Goal: Book appointment/travel/reservation

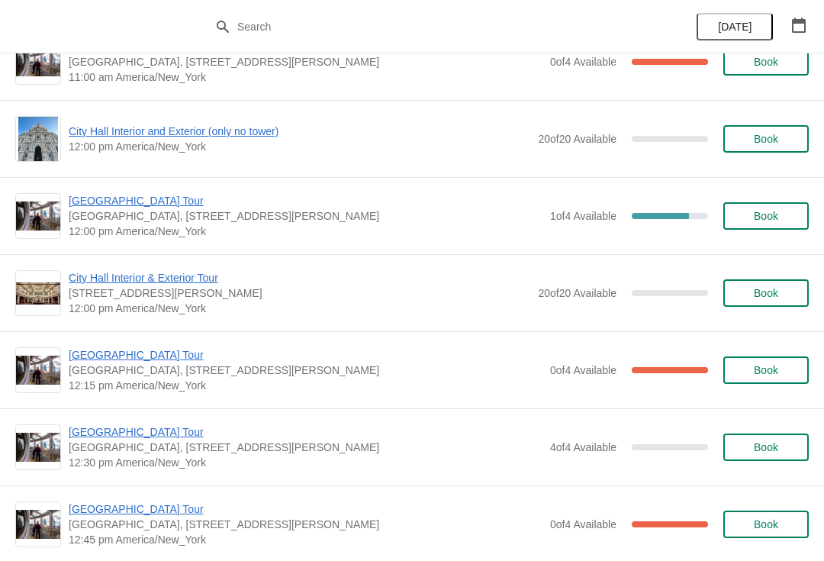
scroll to position [2095, 0]
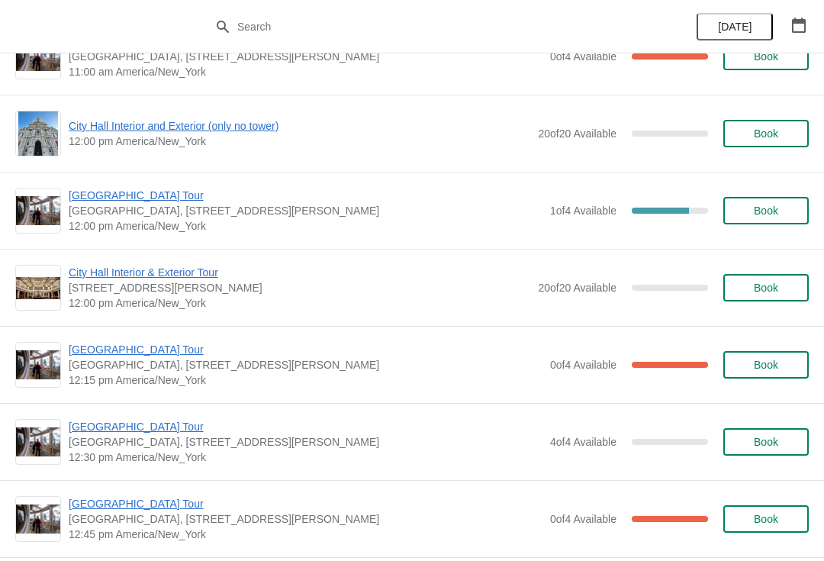
click at [767, 211] on span "Book" at bounding box center [766, 210] width 24 height 12
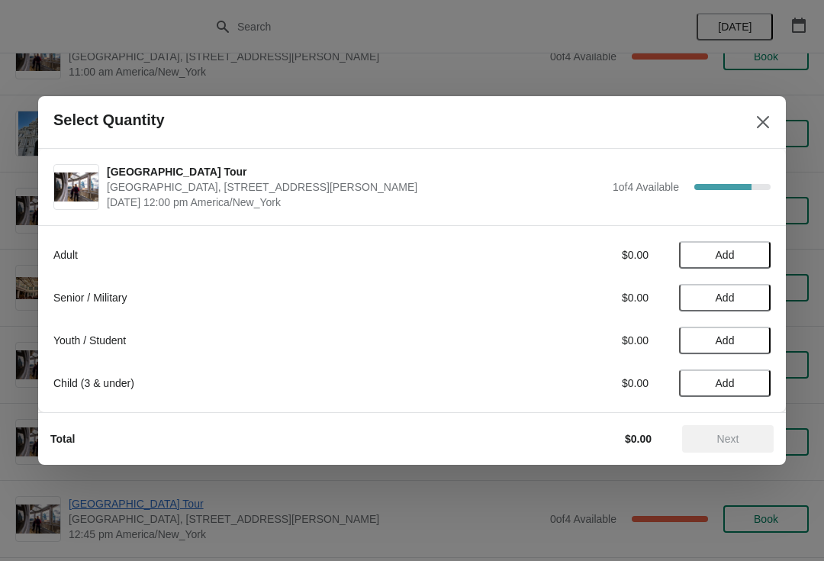
click at [725, 237] on div "Adult $0.00 Add Senior / Military $0.00 Add Youth / Student $0.00 Add Child (3 …" at bounding box center [411, 311] width 717 height 171
click at [733, 257] on span "Add" at bounding box center [724, 255] width 19 height 12
click at [732, 435] on span "Next" at bounding box center [728, 438] width 22 height 12
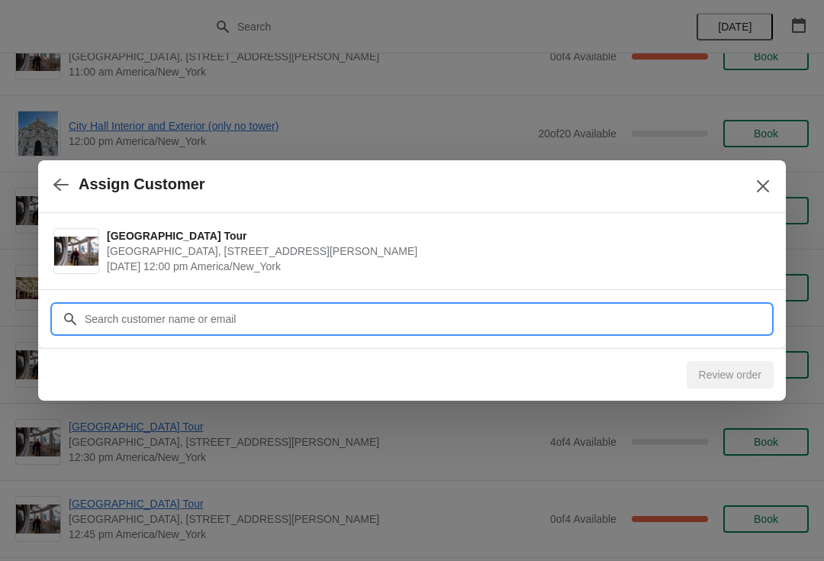
click at [278, 320] on input "Customer" at bounding box center [427, 318] width 686 height 27
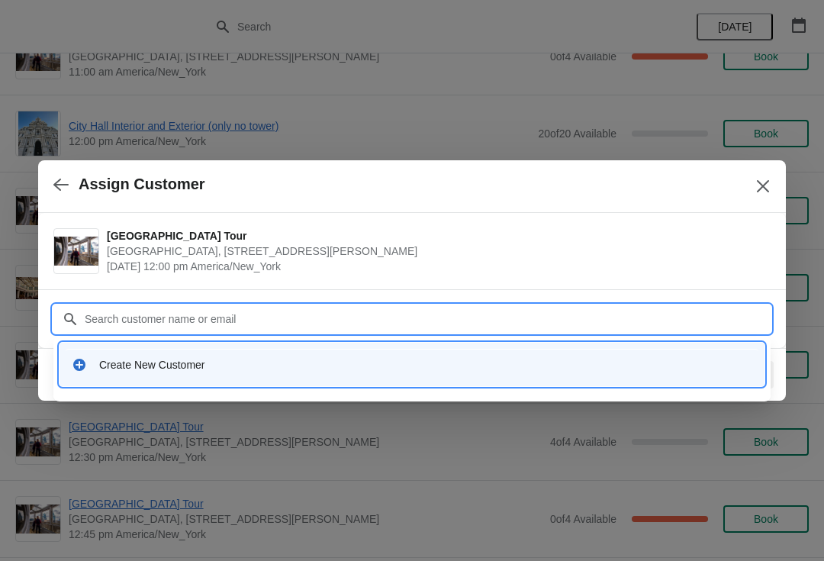
click at [155, 358] on div "Create New Customer" at bounding box center [425, 364] width 653 height 15
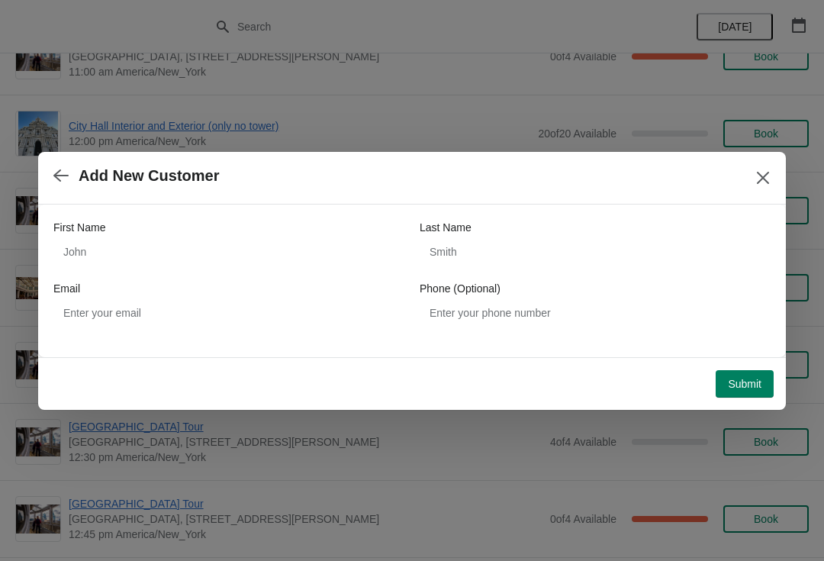
click at [754, 373] on button "Submit" at bounding box center [744, 383] width 58 height 27
click at [763, 191] on button "Close" at bounding box center [762, 177] width 27 height 27
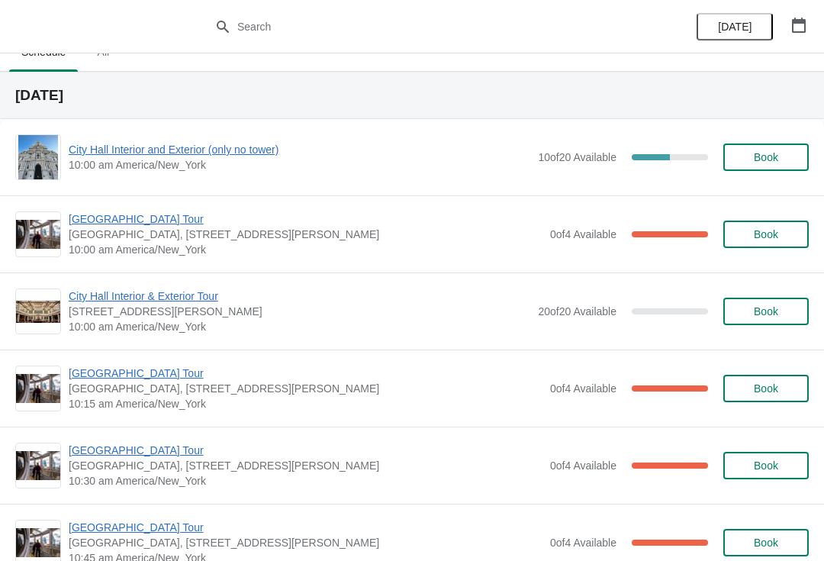
scroll to position [24, 0]
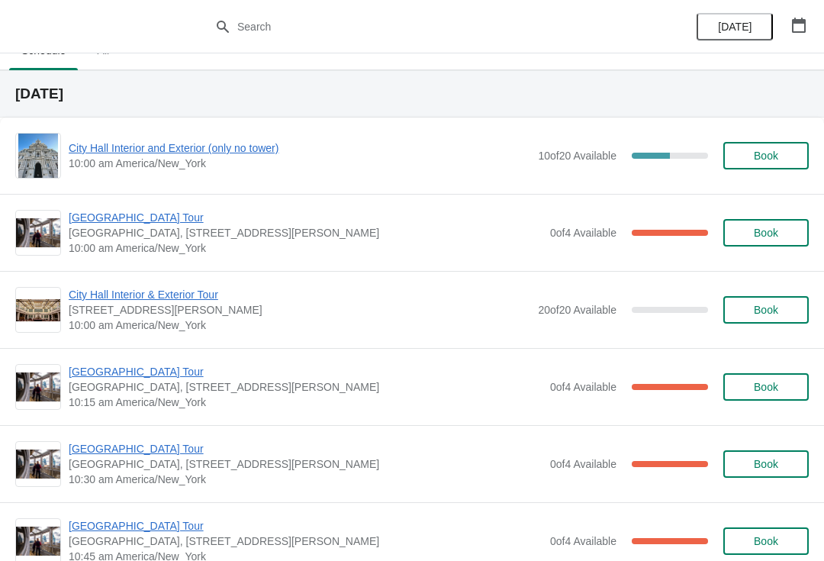
click at [251, 197] on div "[GEOGRAPHIC_DATA] [GEOGRAPHIC_DATA], [STREET_ADDRESS][PERSON_NAME] 10:00 am Ame…" at bounding box center [412, 232] width 824 height 77
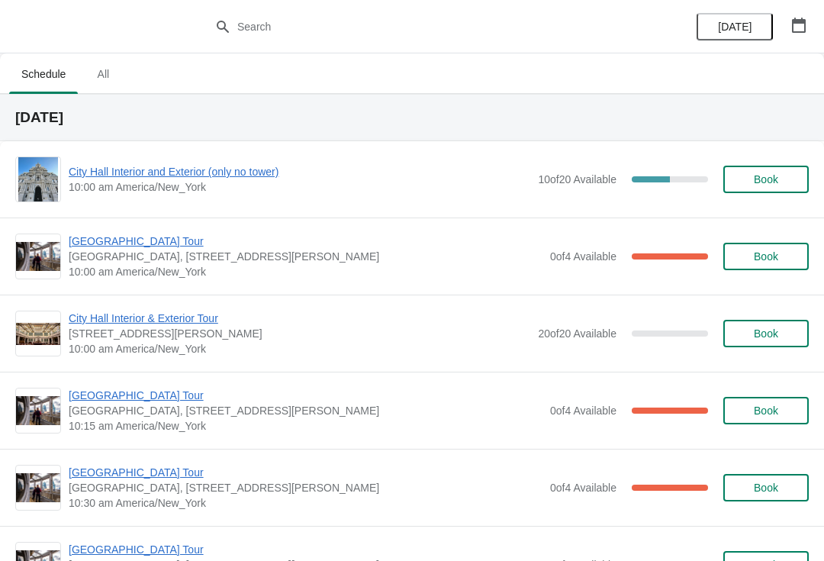
scroll to position [0, 0]
click at [243, 172] on span "City Hall Interior and Exterior (only no tower)" at bounding box center [299, 171] width 461 height 15
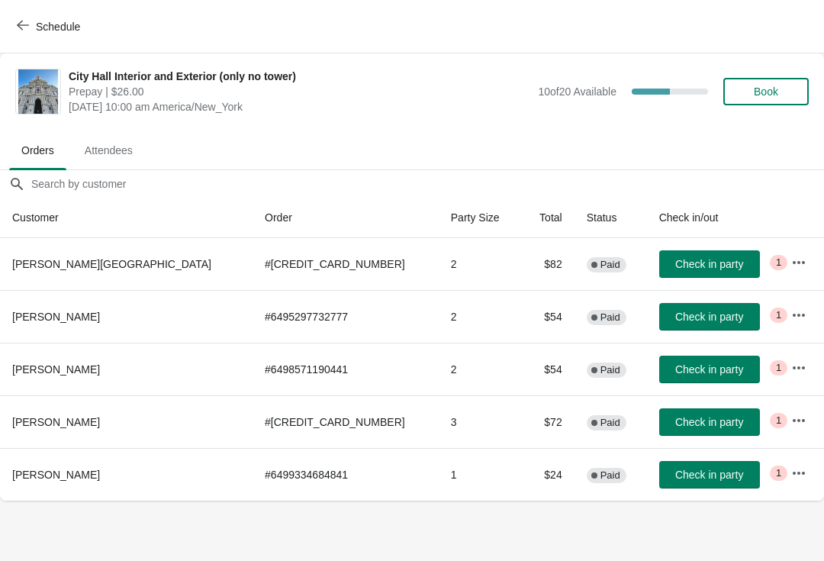
click at [761, 93] on span "Book" at bounding box center [766, 91] width 24 height 12
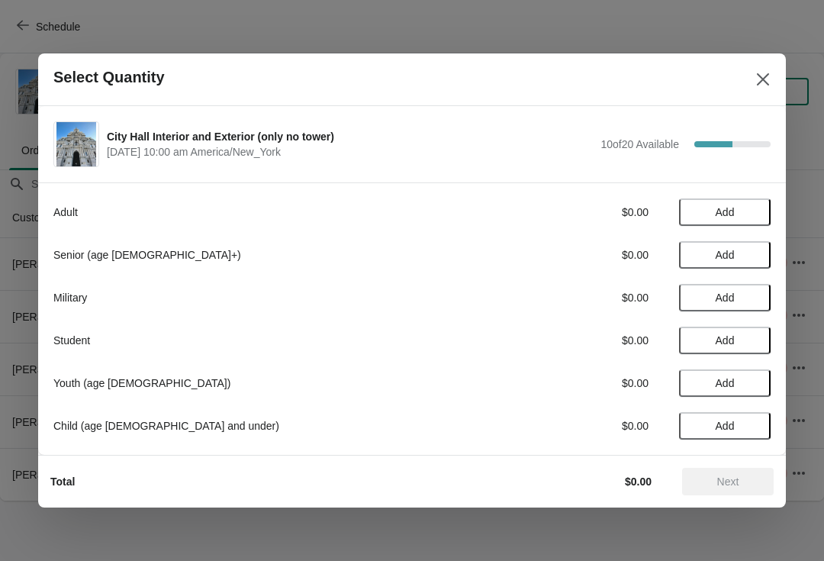
click at [760, 89] on button "Close" at bounding box center [762, 79] width 27 height 27
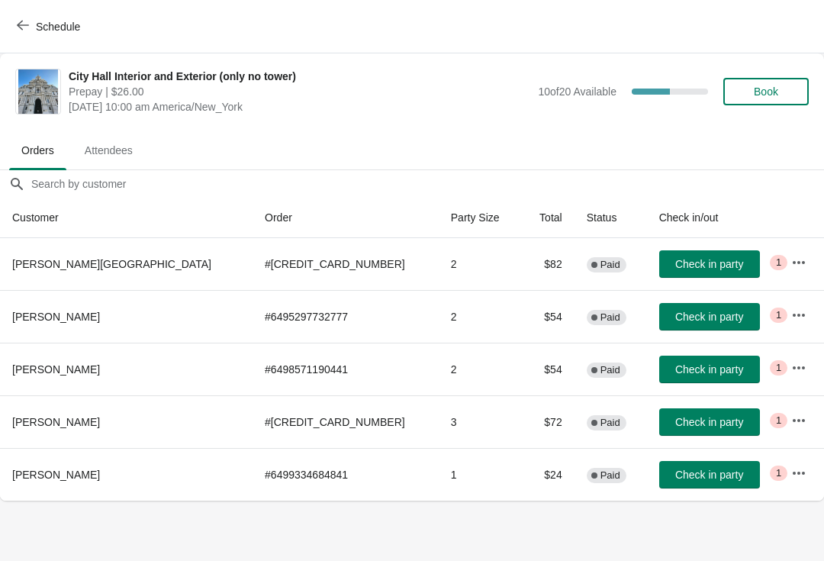
click at [15, 37] on button "Schedule" at bounding box center [50, 26] width 85 height 27
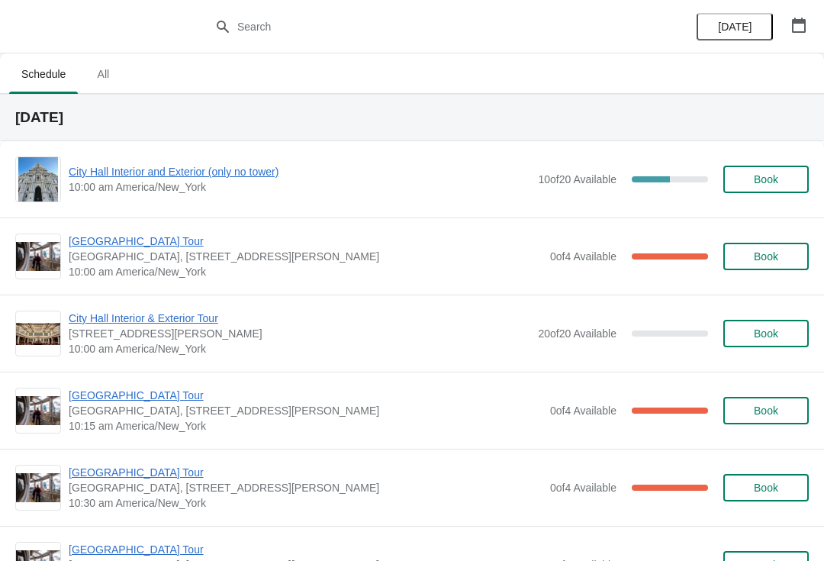
click at [256, 175] on span "City Hall Interior and Exterior (only no tower)" at bounding box center [299, 171] width 461 height 15
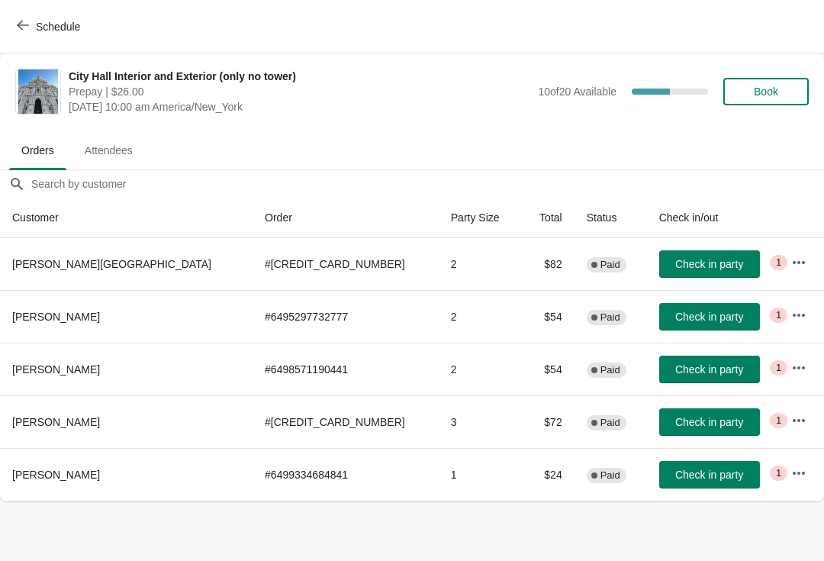
click at [675, 259] on span "Check in party" at bounding box center [709, 264] width 68 height 12
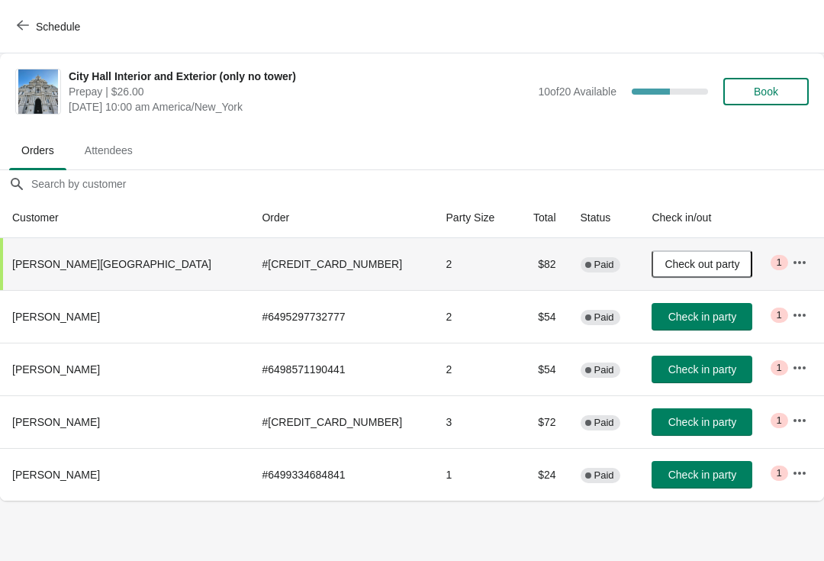
click at [671, 416] on span "Check in party" at bounding box center [702, 422] width 68 height 12
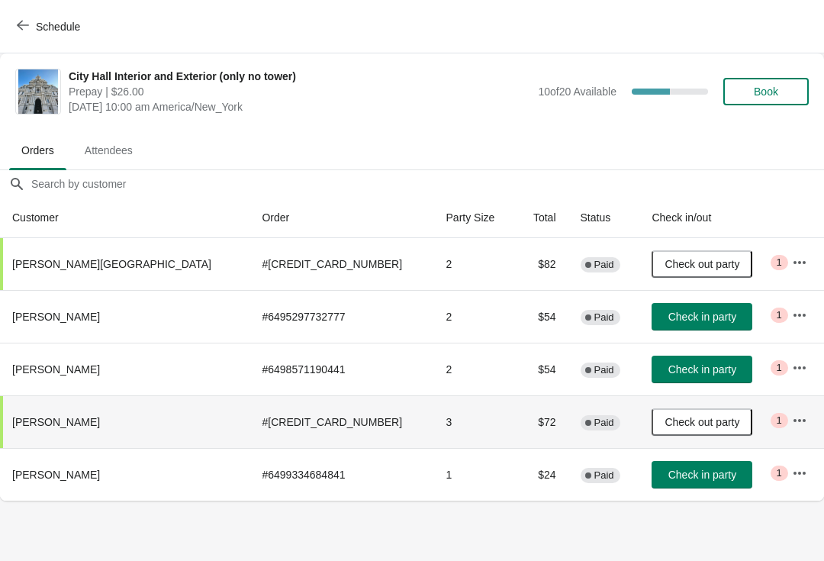
click at [21, 31] on span "button" at bounding box center [23, 26] width 12 height 14
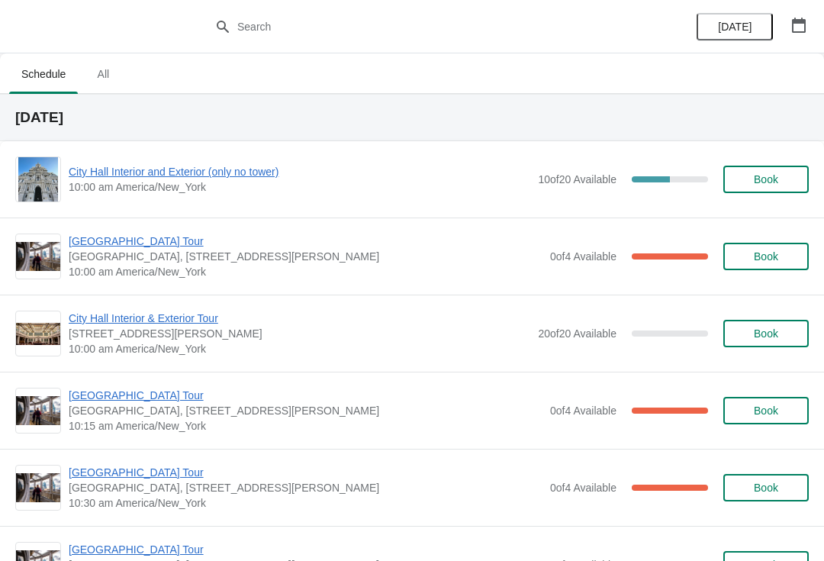
click at [153, 233] on span "[GEOGRAPHIC_DATA] Tour" at bounding box center [306, 240] width 474 height 15
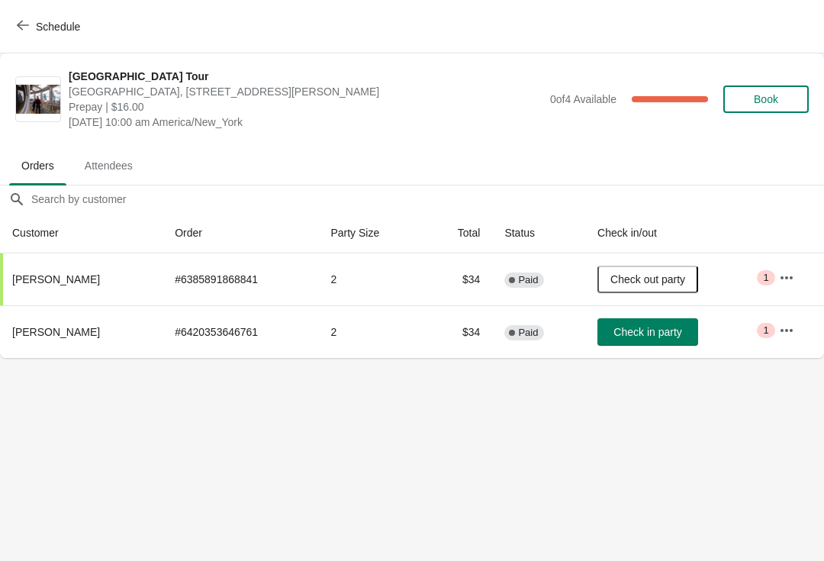
click at [23, 28] on icon "button" at bounding box center [23, 25] width 12 height 12
